Goal: Entertainment & Leisure: Browse casually

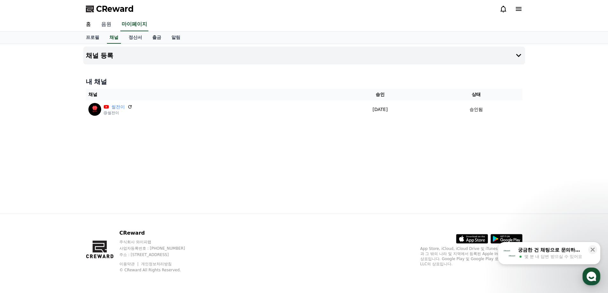
click at [108, 25] on link "음원" at bounding box center [106, 24] width 20 height 13
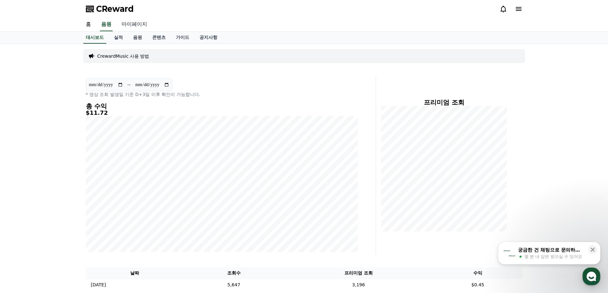
click at [129, 23] on link "마이페이지" at bounding box center [135, 24] width 36 height 13
select select "**********"
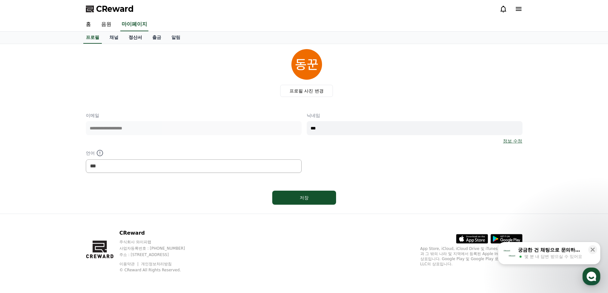
click at [131, 38] on link "정산서" at bounding box center [136, 38] width 24 height 12
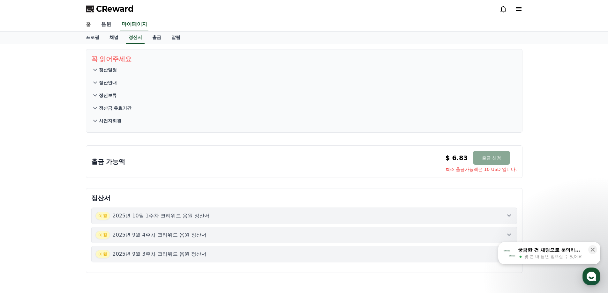
click at [105, 24] on link "음원" at bounding box center [106, 24] width 20 height 13
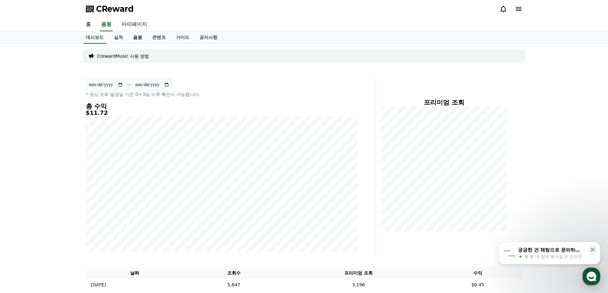
click at [138, 38] on link "음원" at bounding box center [137, 38] width 19 height 12
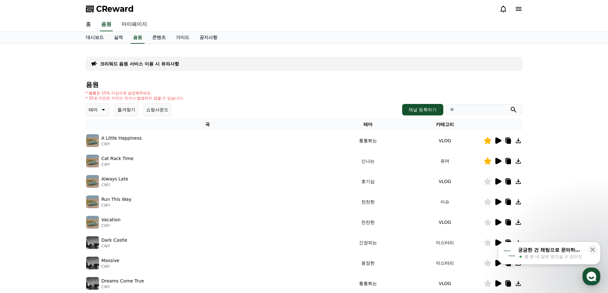
click at [137, 110] on button "즐겨찾기" at bounding box center [127, 109] width 24 height 13
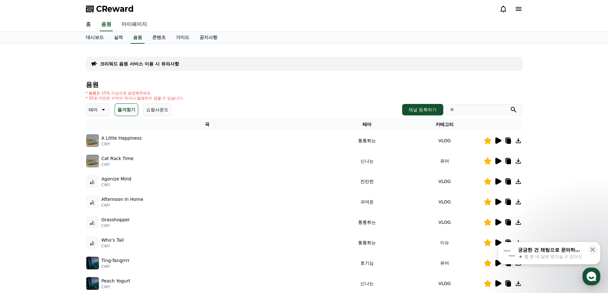
click at [497, 139] on icon at bounding box center [499, 141] width 6 height 6
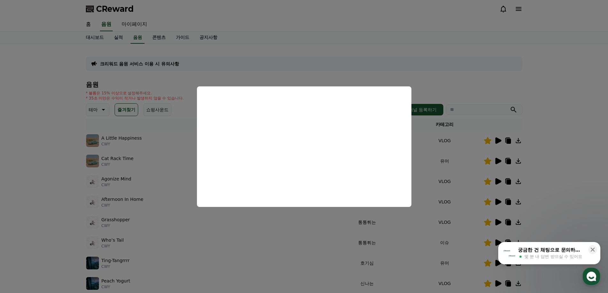
click at [561, 175] on button "close modal" at bounding box center [304, 146] width 608 height 293
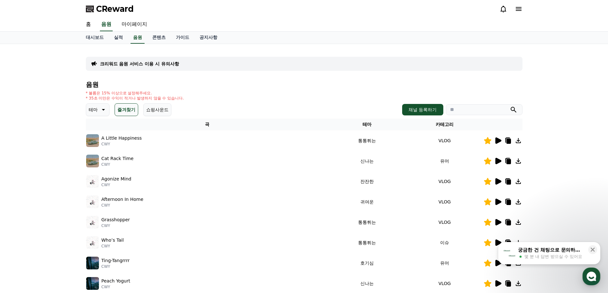
click at [497, 158] on icon at bounding box center [499, 161] width 6 height 6
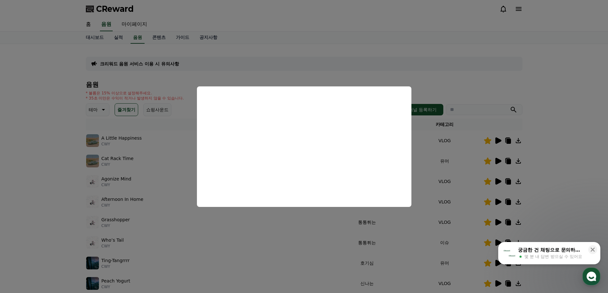
click at [559, 173] on button "close modal" at bounding box center [304, 146] width 608 height 293
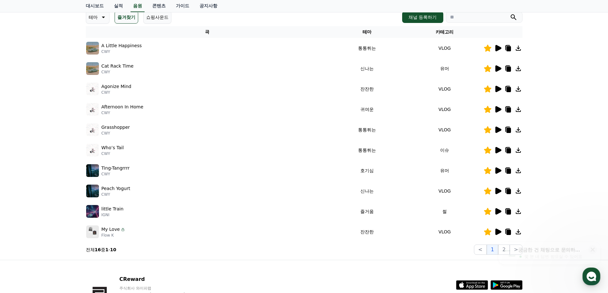
scroll to position [96, 0]
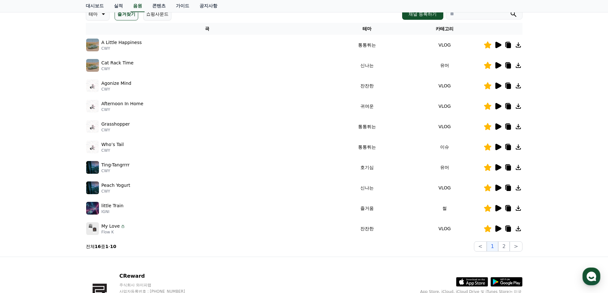
click at [500, 227] on icon at bounding box center [498, 229] width 8 height 8
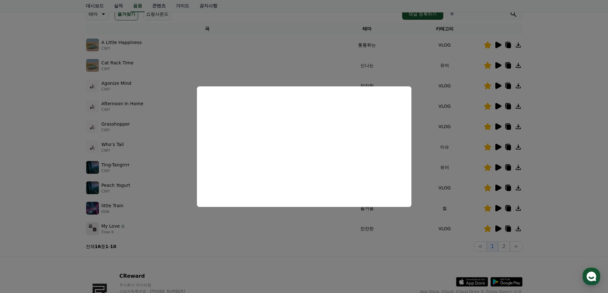
click at [575, 186] on button "close modal" at bounding box center [304, 146] width 608 height 293
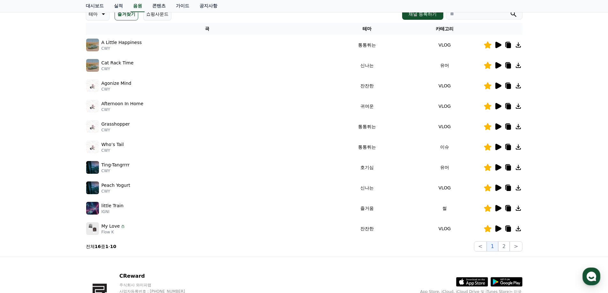
click at [500, 86] on icon at bounding box center [499, 86] width 6 height 6
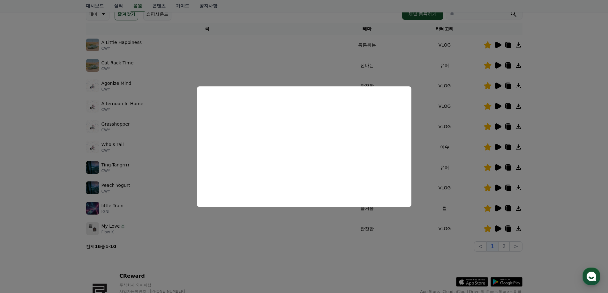
drag, startPoint x: 546, startPoint y: 207, endPoint x: 507, endPoint y: 232, distance: 46.4
click at [546, 208] on button "close modal" at bounding box center [304, 146] width 608 height 293
click at [507, 246] on button "2" at bounding box center [503, 247] width 11 height 10
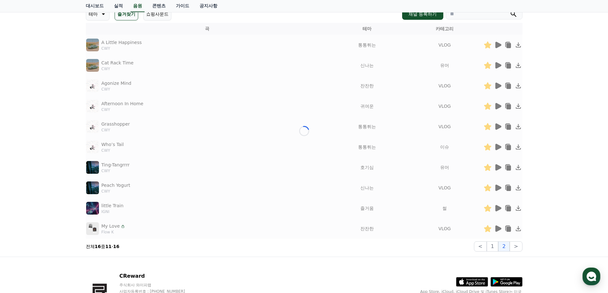
scroll to position [57, 0]
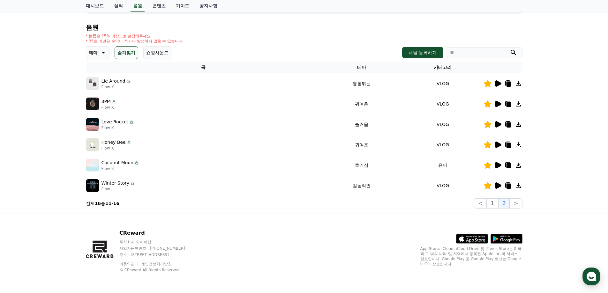
click at [499, 86] on icon at bounding box center [498, 84] width 8 height 8
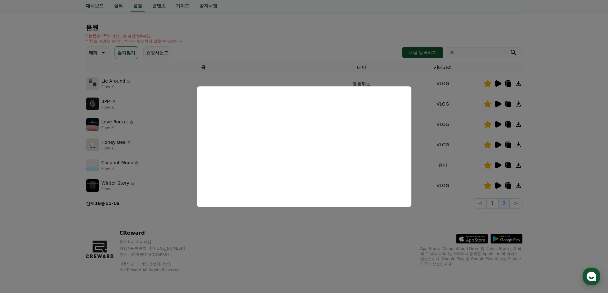
click at [524, 126] on button "close modal" at bounding box center [304, 146] width 608 height 293
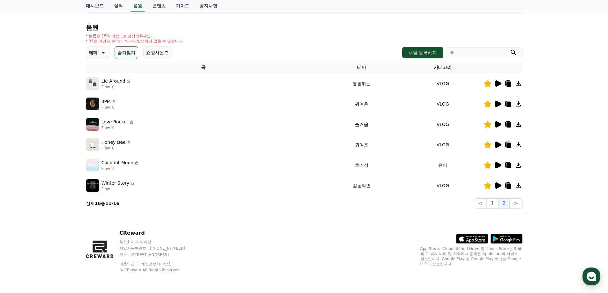
click at [508, 81] on icon at bounding box center [509, 84] width 8 height 8
click at [303, 240] on div "CReward 주식회사 와이피랩 사업자등록번호 : [PHONE_NUMBER] 주소 : [STREET_ADDRESS] 이용약관 개인정보처리방침 …" at bounding box center [304, 253] width 447 height 79
